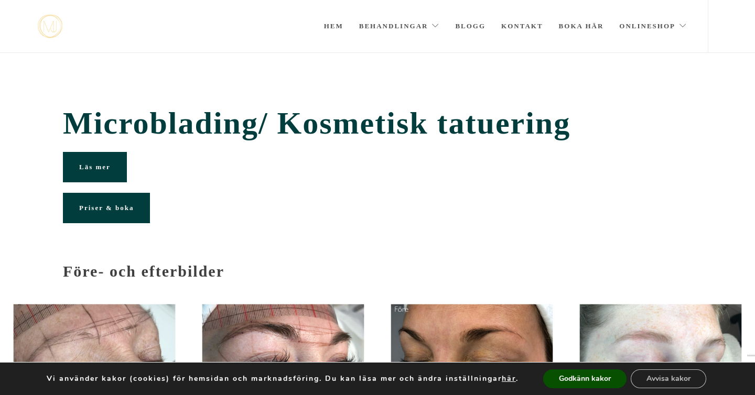
click at [112, 168] on link "Läs mer" at bounding box center [95, 167] width 64 height 30
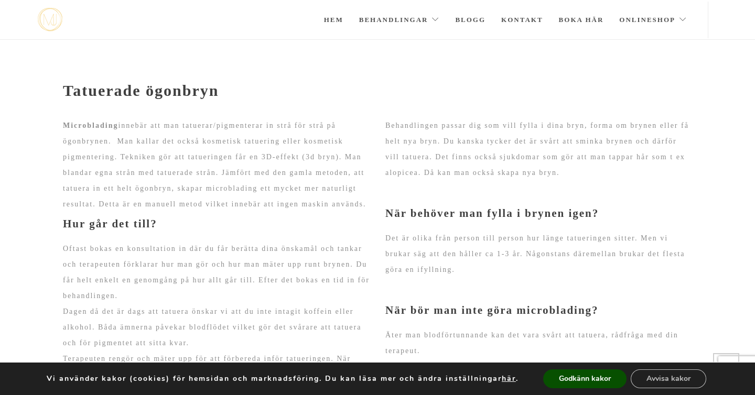
scroll to position [833, 0]
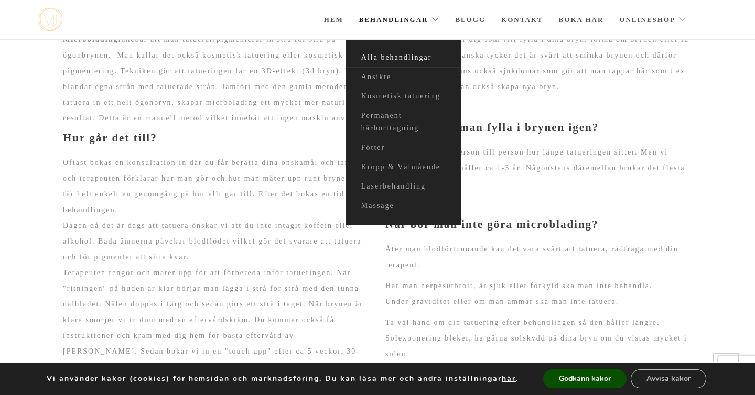
click at [375, 61] on link "Alla behandlingar" at bounding box center [402, 57] width 115 height 19
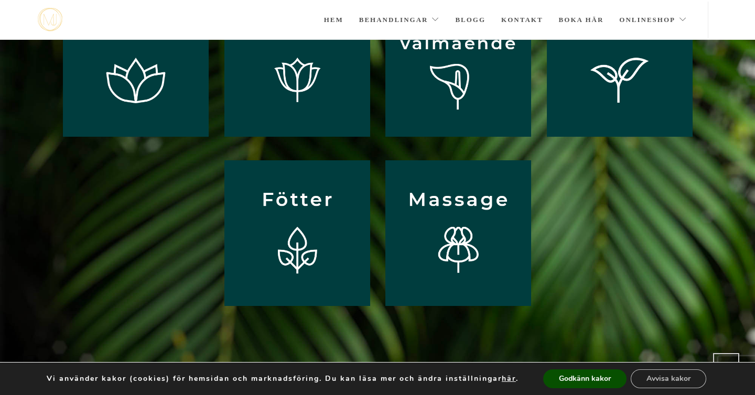
scroll to position [157, 0]
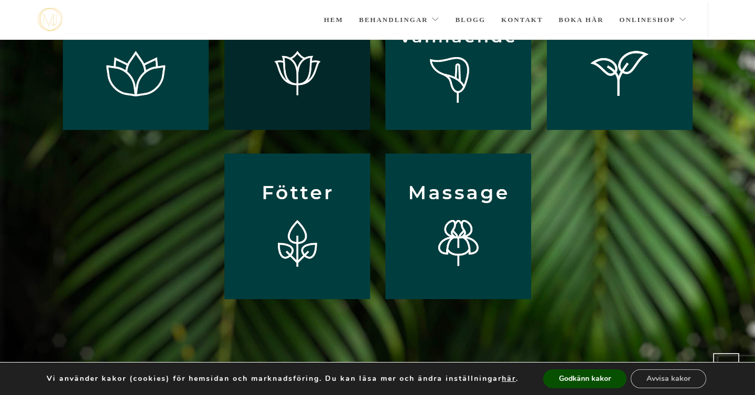
click at [283, 107] on img at bounding box center [297, 57] width 146 height 146
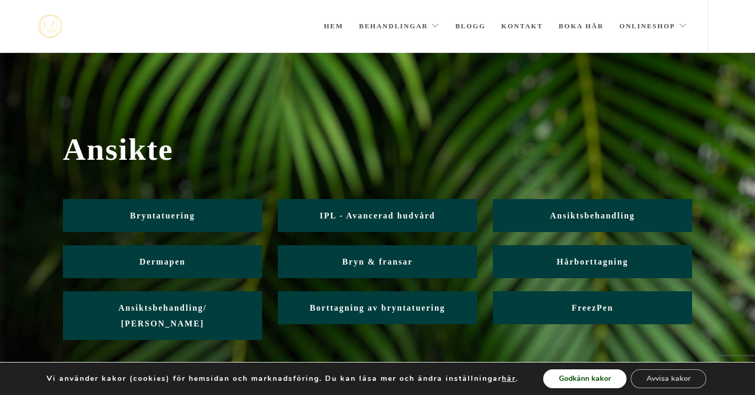
click at [599, 378] on button "Godkänn kakor" at bounding box center [584, 378] width 83 height 19
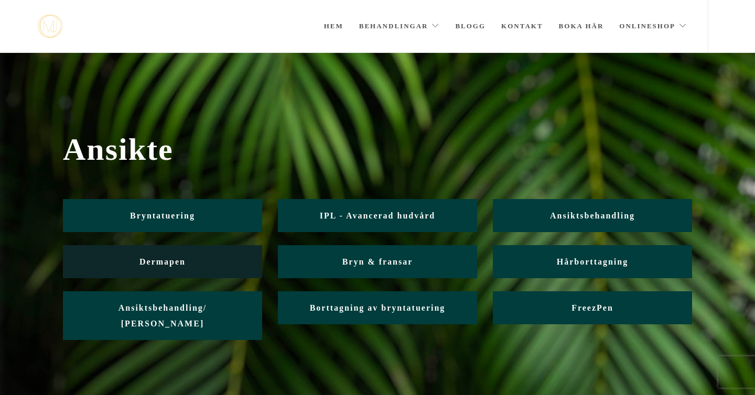
click at [215, 259] on link "Dermapen" at bounding box center [162, 261] width 199 height 33
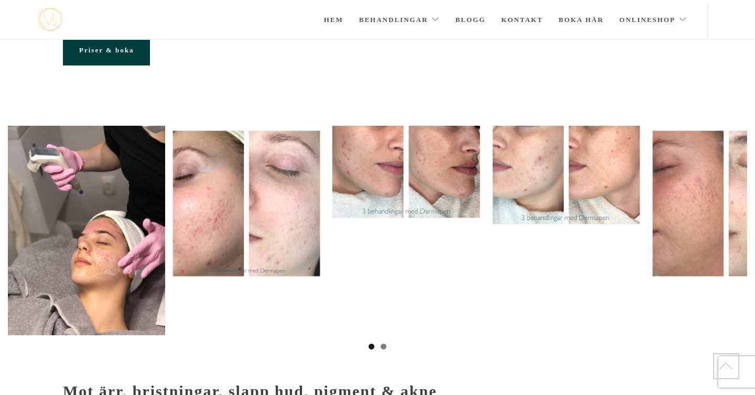
scroll to position [114, 0]
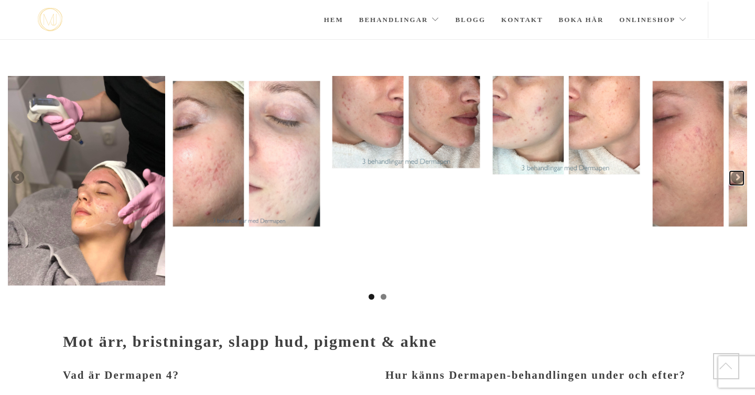
click at [737, 179] on link "Nästa" at bounding box center [736, 178] width 16 height 16
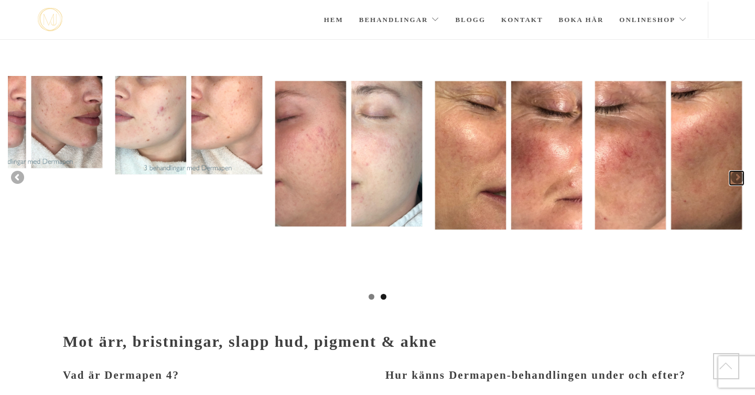
click at [737, 179] on link "Nästa" at bounding box center [736, 178] width 16 height 16
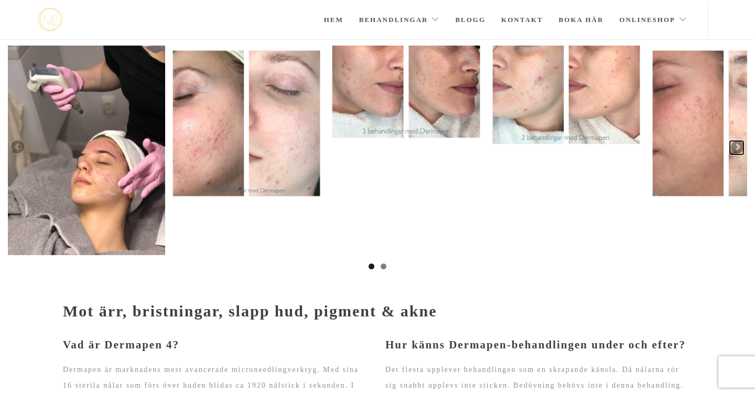
scroll to position [0, 0]
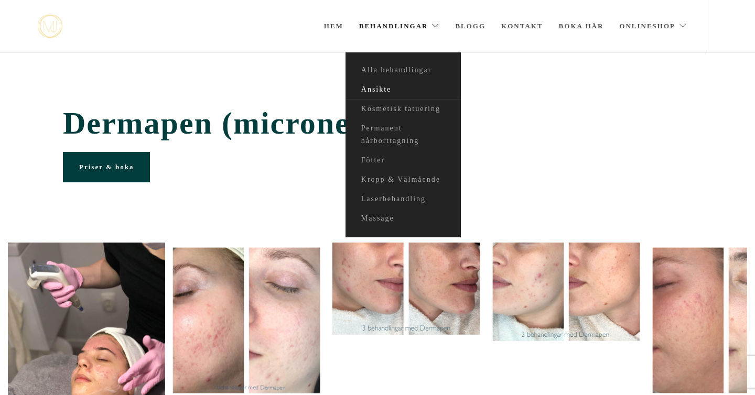
click at [382, 94] on link "Ansikte" at bounding box center [402, 89] width 115 height 19
